Goal: Task Accomplishment & Management: Use online tool/utility

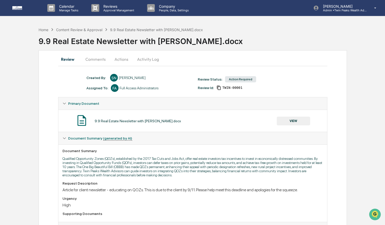
click at [301, 120] on button "VIEW" at bounding box center [293, 121] width 33 height 9
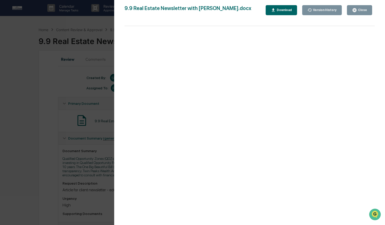
click at [83, 104] on div "Version History [DATE] 04:44 AM [PERSON_NAME] 9.9 Real Estate Newsletter with […" at bounding box center [192, 112] width 385 height 225
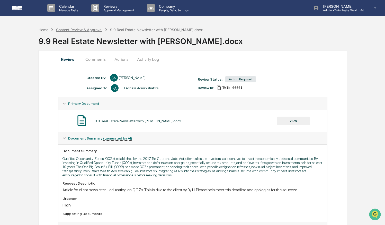
click at [77, 30] on div "Content Review & Approval" at bounding box center [79, 30] width 46 height 4
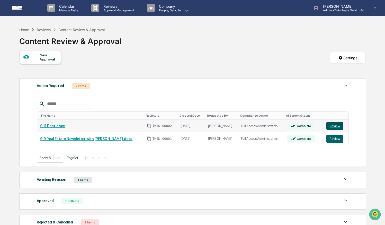
click at [336, 127] on button "Review" at bounding box center [334, 126] width 17 height 8
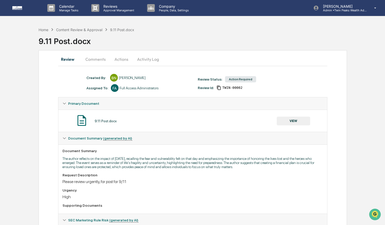
click at [299, 120] on button "VIEW" at bounding box center [293, 121] width 33 height 9
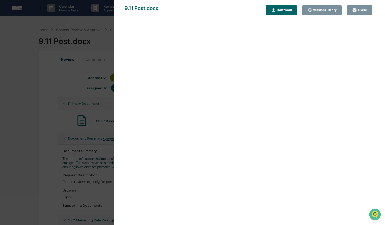
click at [275, 12] on icon "button" at bounding box center [273, 10] width 5 height 5
